Goal: Navigation & Orientation: Find specific page/section

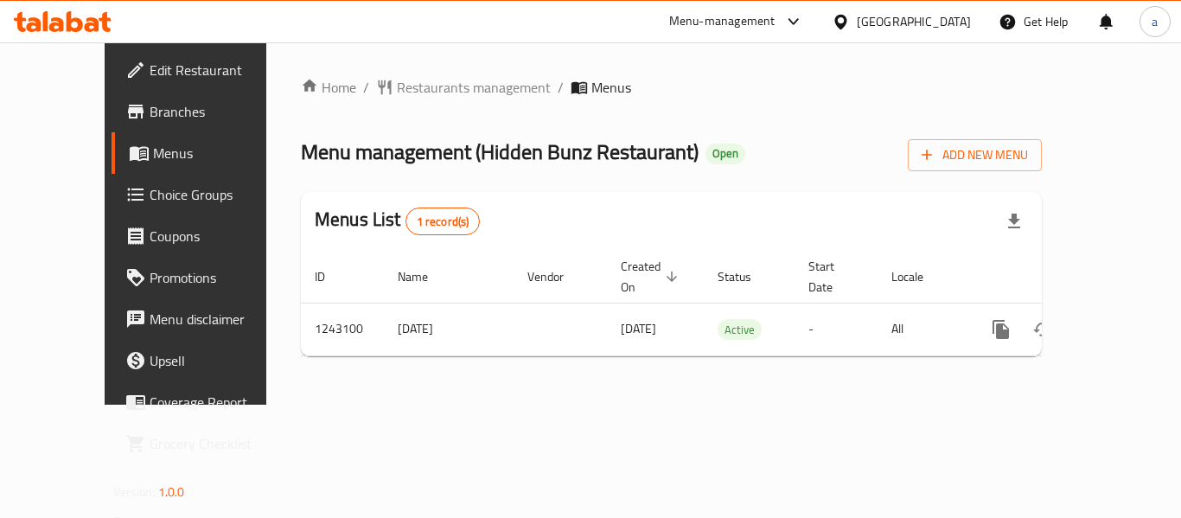
click at [439, 111] on div "Home / Restaurants management / Menus Menu management ( Hidden Bunz Restaurant …" at bounding box center [671, 223] width 741 height 293
click at [397, 86] on span "Restaurants management" at bounding box center [474, 87] width 154 height 21
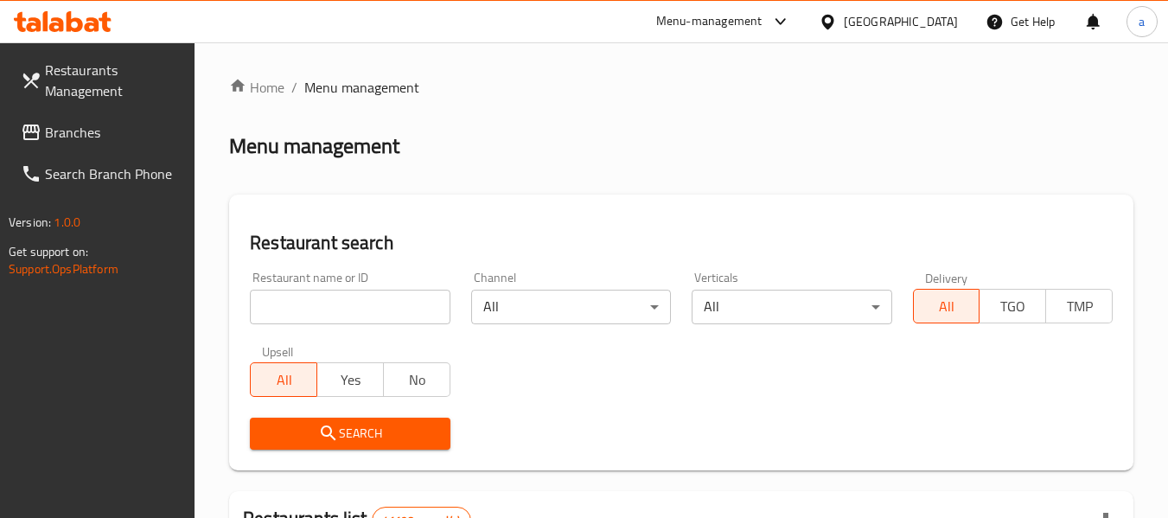
click at [96, 128] on span "Branches" at bounding box center [113, 132] width 137 height 21
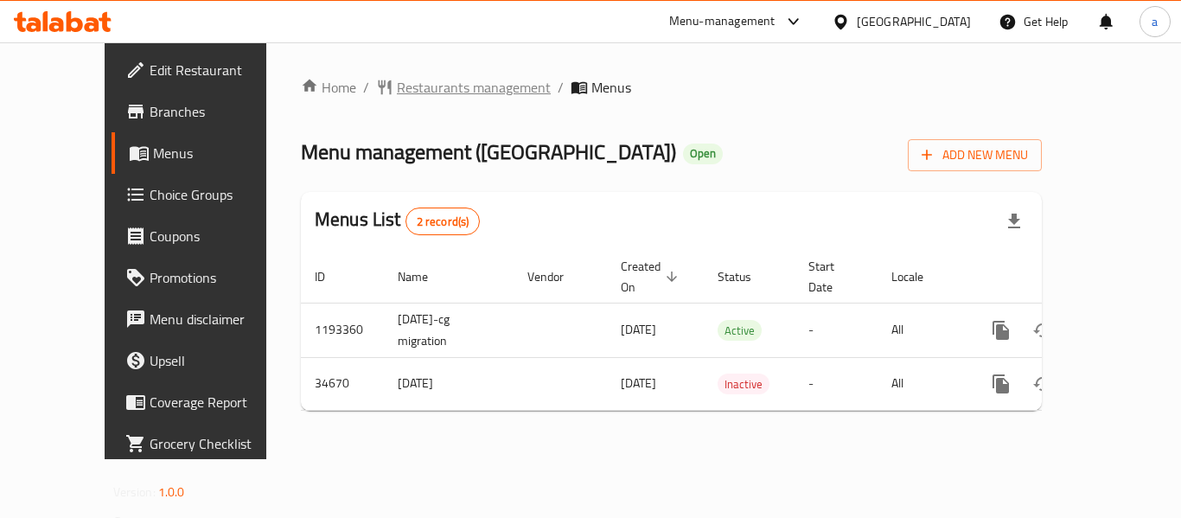
click at [397, 86] on span "Restaurants management" at bounding box center [474, 87] width 154 height 21
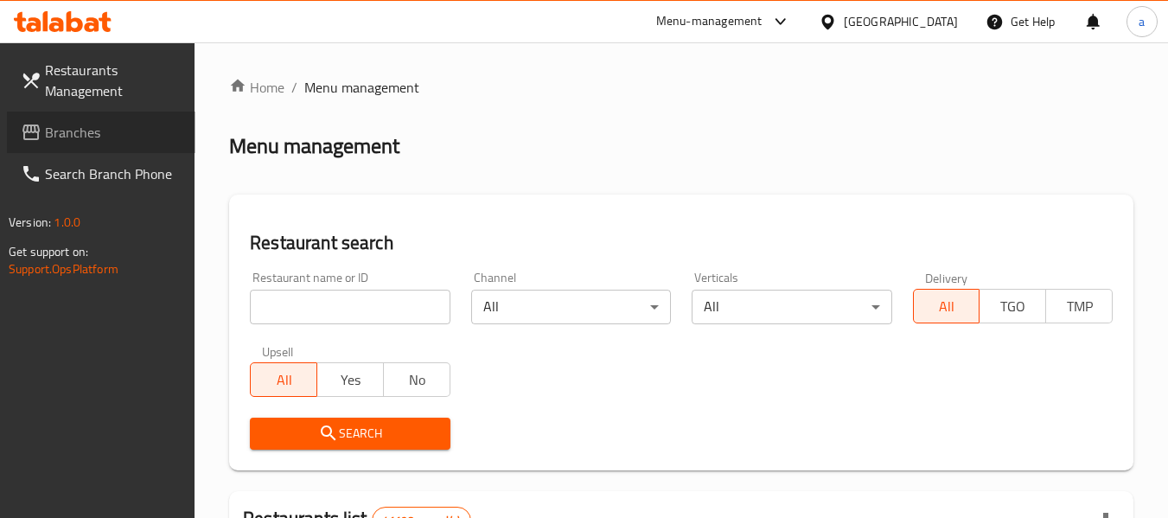
click at [54, 130] on span "Branches" at bounding box center [113, 132] width 137 height 21
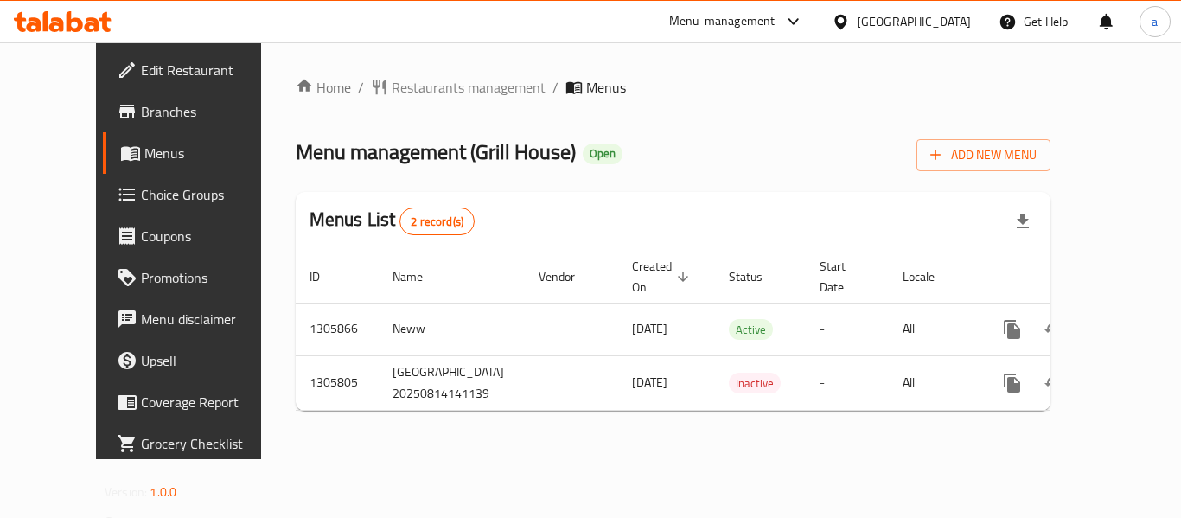
click at [402, 71] on div "Home / Restaurants management / Menus Menu management ( Grill House ) Open Add …" at bounding box center [673, 250] width 824 height 417
click at [391, 87] on span "Restaurants management" at bounding box center [468, 87] width 154 height 21
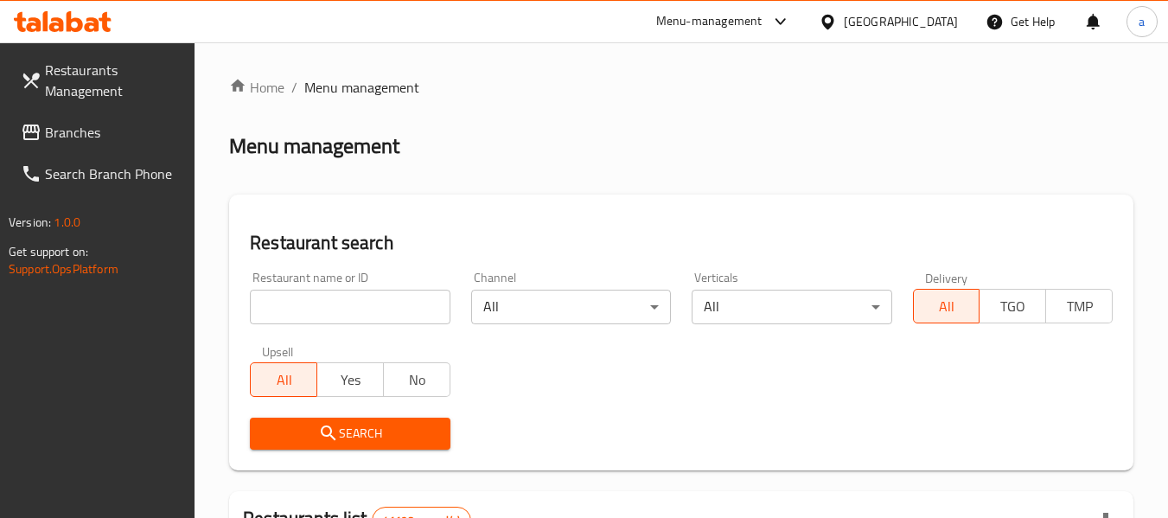
click at [101, 126] on span "Branches" at bounding box center [113, 132] width 137 height 21
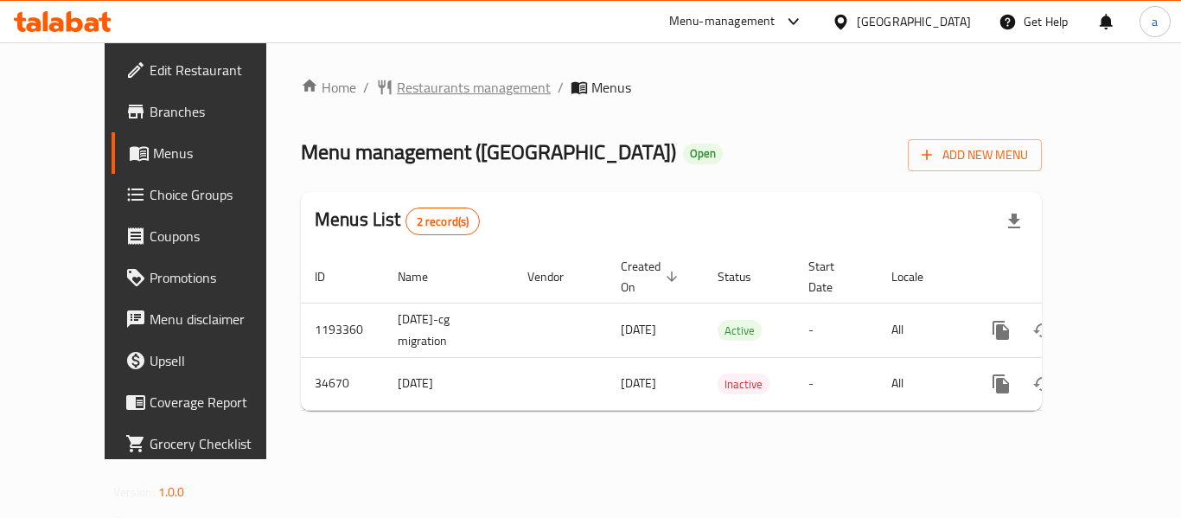
click at [420, 92] on span "Restaurants management" at bounding box center [474, 87] width 154 height 21
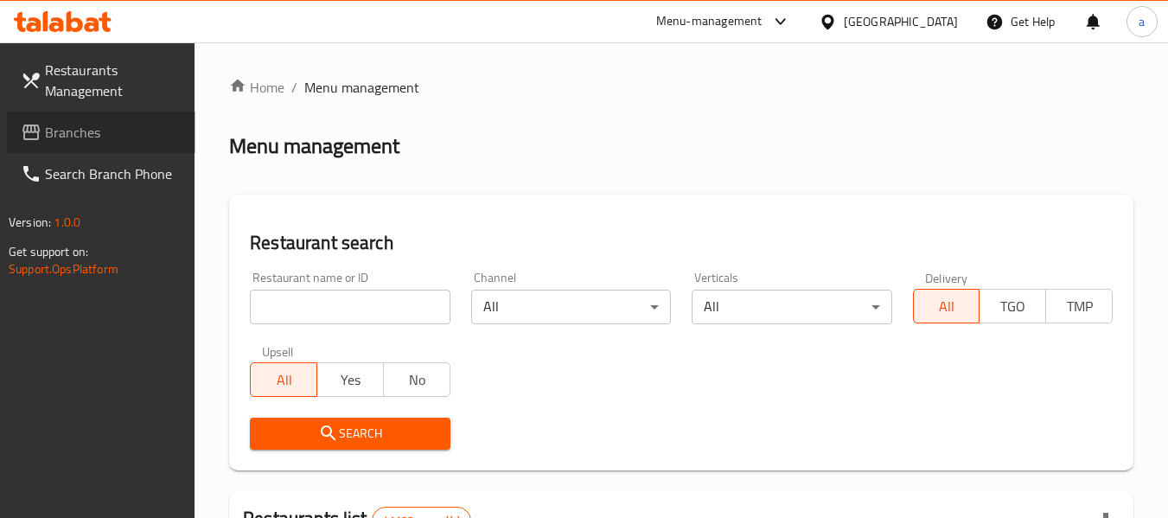
click at [88, 133] on span "Branches" at bounding box center [113, 132] width 137 height 21
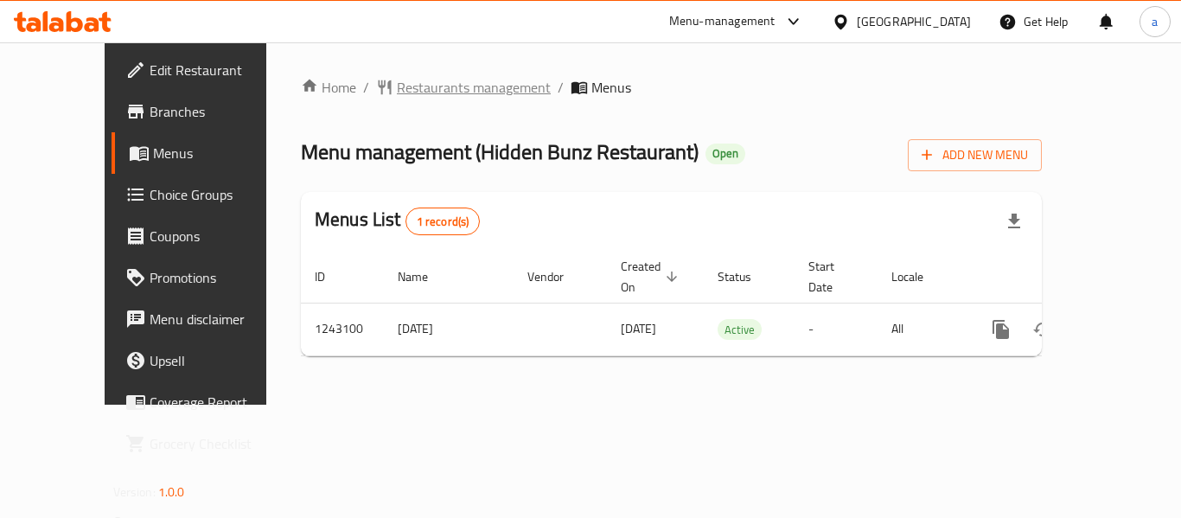
click at [397, 92] on span "Restaurants management" at bounding box center [474, 87] width 154 height 21
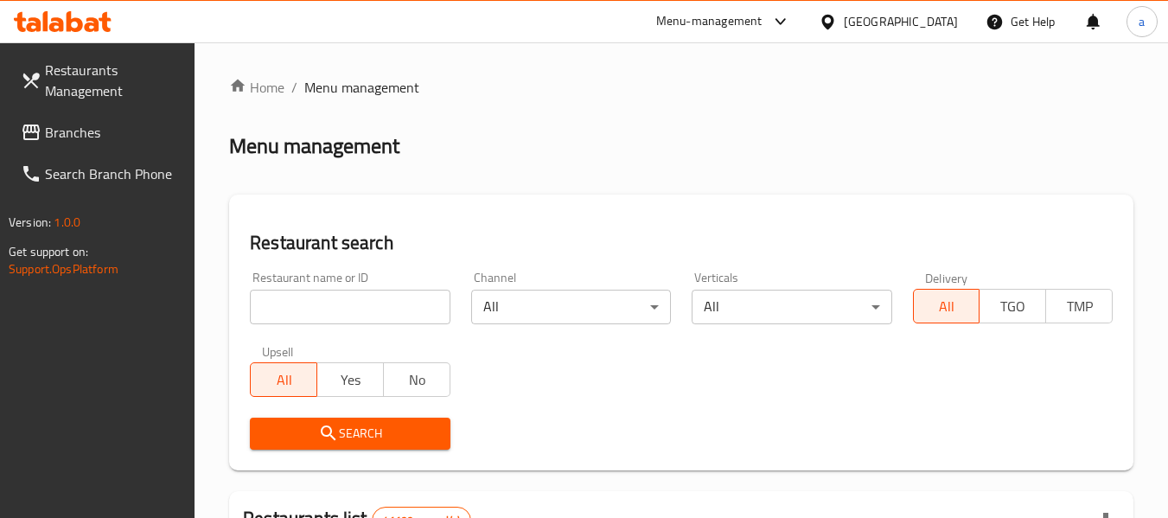
click at [79, 130] on span "Branches" at bounding box center [113, 132] width 137 height 21
